Goal: Information Seeking & Learning: Learn about a topic

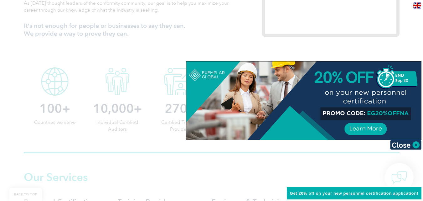
scroll to position [313, 0]
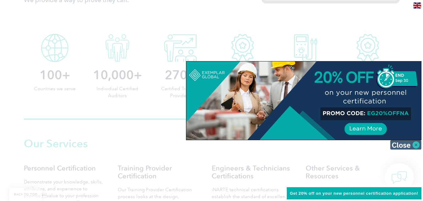
click at [416, 143] on img at bounding box center [405, 144] width 31 height 9
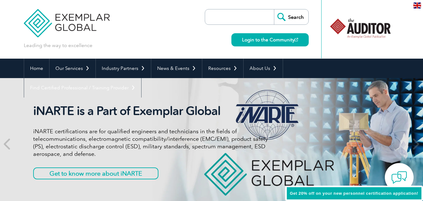
scroll to position [0, 0]
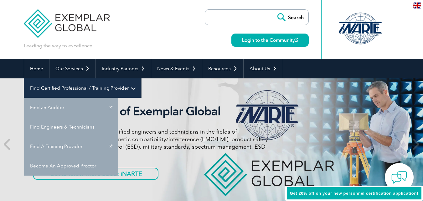
click at [141, 78] on link "Find Certified Professional / Training Provider" at bounding box center [82, 87] width 117 height 19
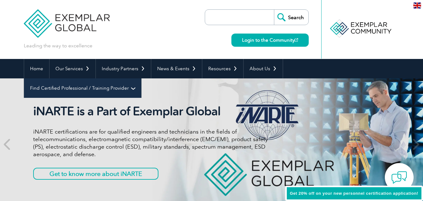
click at [141, 78] on link "Find Certified Professional / Training Provider" at bounding box center [82, 87] width 117 height 19
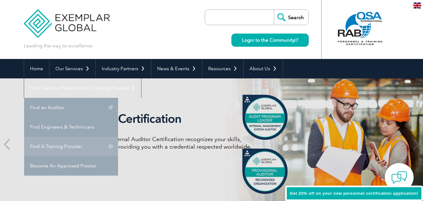
click at [118, 137] on link "Find A Training Provider" at bounding box center [71, 146] width 94 height 19
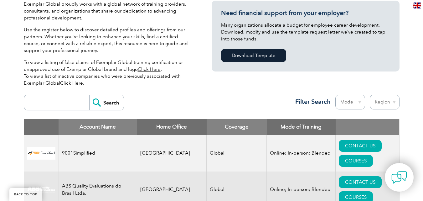
click at [383, 101] on select "Region [GEOGRAPHIC_DATA] [GEOGRAPHIC_DATA] [GEOGRAPHIC_DATA] [GEOGRAPHIC_DATA] …" at bounding box center [385, 102] width 30 height 15
select select "[GEOGRAPHIC_DATA]"
click at [370, 95] on select "Region [GEOGRAPHIC_DATA] [GEOGRAPHIC_DATA] [GEOGRAPHIC_DATA] [GEOGRAPHIC_DATA] …" at bounding box center [385, 102] width 30 height 15
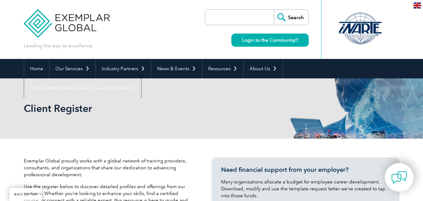
select select "[GEOGRAPHIC_DATA]"
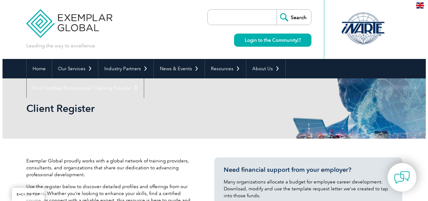
scroll to position [288, 0]
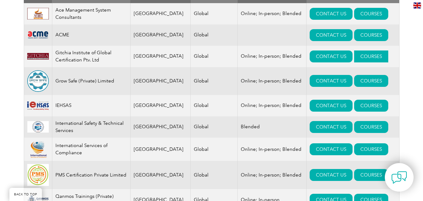
click at [362, 56] on link "COURSES" at bounding box center [371, 56] width 34 height 12
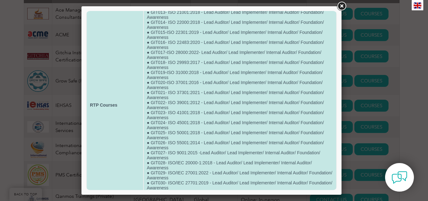
scroll to position [157, 0]
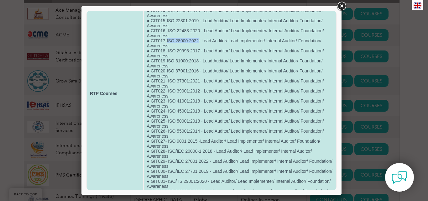
drag, startPoint x: 197, startPoint y: 39, endPoint x: 166, endPoint y: 41, distance: 31.1
click at [166, 41] on td "● GIT032-Clean Rooms and Sterilization Expert ● GIT001-BS 10012:2017 - Lead Aud…" at bounding box center [240, 93] width 192 height 445
copy td "ISO 28000:2022"
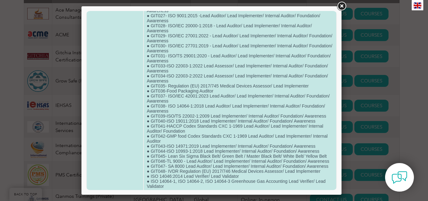
scroll to position [302, 0]
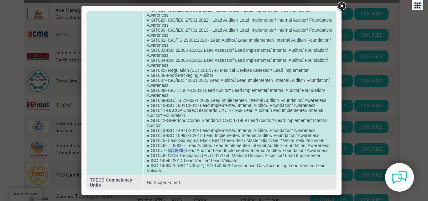
drag, startPoint x: 168, startPoint y: 149, endPoint x: 185, endPoint y: 148, distance: 17.6
copy td "SA 8000"
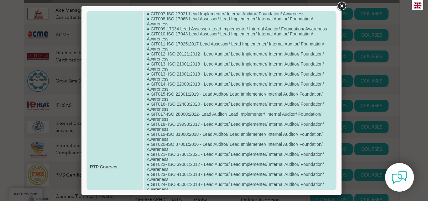
scroll to position [0, 0]
